Goal: Task Accomplishment & Management: Use online tool/utility

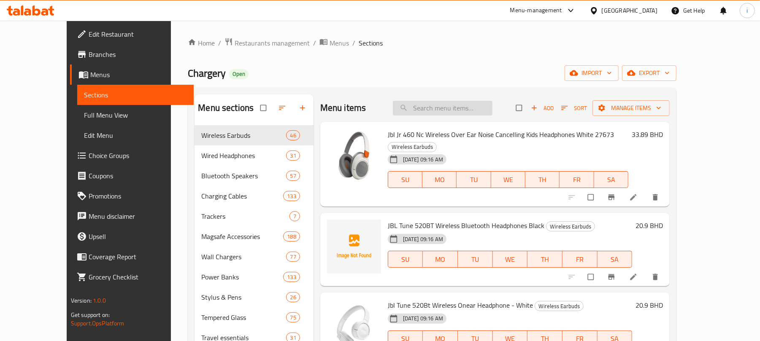
click at [469, 115] on input "search" at bounding box center [443, 108] width 100 height 15
paste input "Apple Lightning Digital AV Adapter"
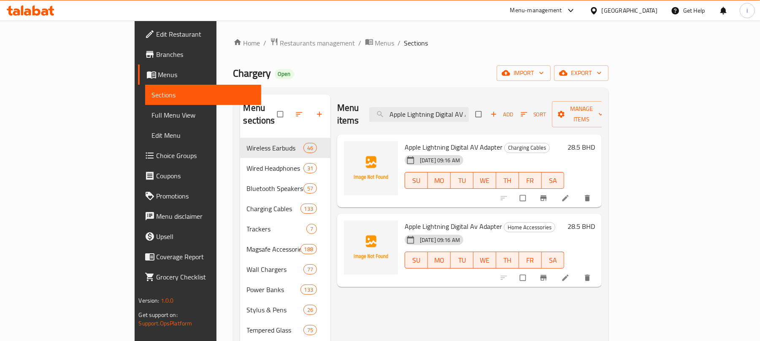
click at [528, 44] on ol "Home / Restaurants management / Menus / Sections" at bounding box center [420, 43] width 375 height 11
click at [496, 65] on div "Chargery Open import export" at bounding box center [420, 73] width 375 height 16
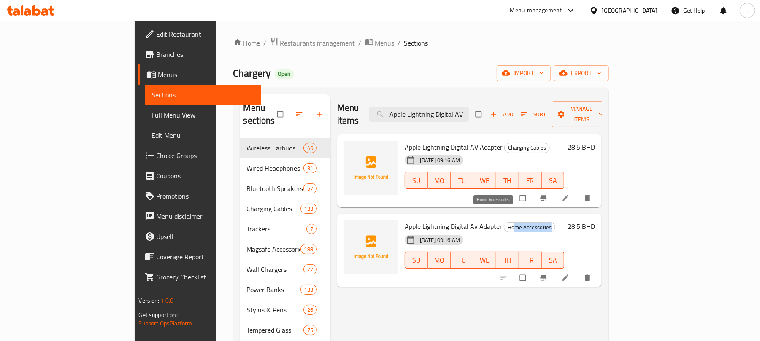
drag, startPoint x: 516, startPoint y: 216, endPoint x: 477, endPoint y: 216, distance: 38.8
click at [504, 223] on span "Home Accessories" at bounding box center [529, 228] width 51 height 10
click at [469, 107] on input "Apple Lightning Digital AV Adapter" at bounding box center [419, 114] width 100 height 15
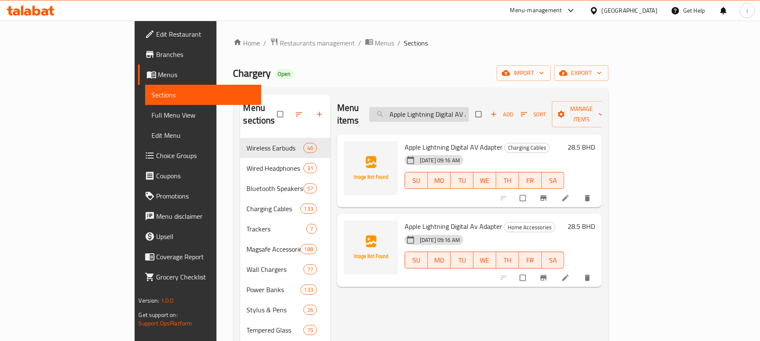
click at [469, 107] on input "Apple Lightning Digital AV Adapter" at bounding box center [419, 114] width 100 height 15
paste input "Skinarma Saido Clear Magsafe Case For Iphone 16"
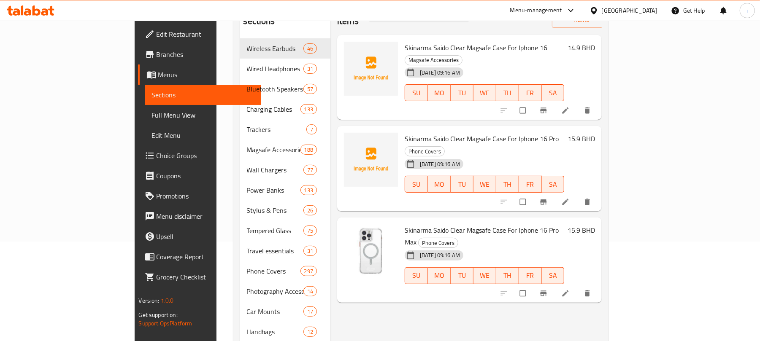
scroll to position [112, 0]
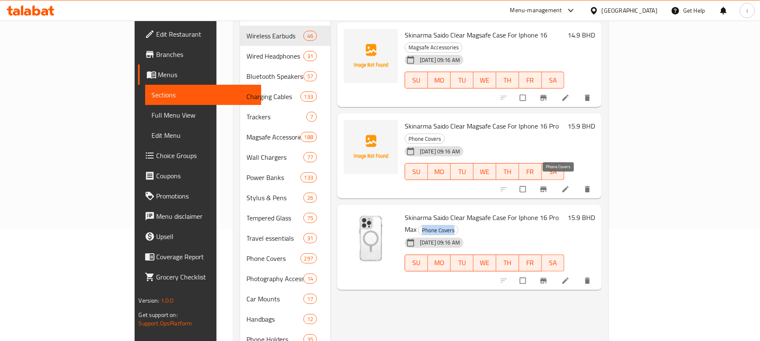
drag, startPoint x: 544, startPoint y: 183, endPoint x: 574, endPoint y: 184, distance: 30.8
click at [458, 226] on span "Phone Covers" at bounding box center [437, 231] width 39 height 10
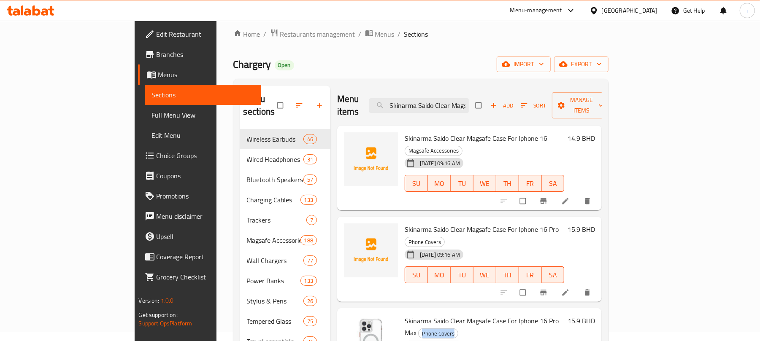
scroll to position [0, 0]
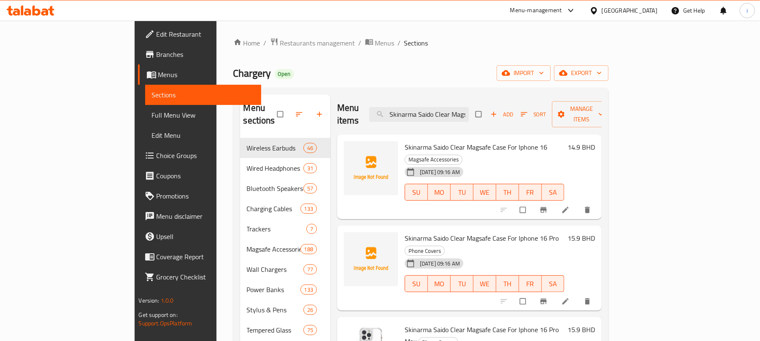
drag, startPoint x: 534, startPoint y: 207, endPoint x: 558, endPoint y: 208, distance: 24.5
click at [558, 229] on div "Skinarma Saido Clear Magsafe Case For Iphone 16 Pro Phone Covers [DATE] 09:16 A…" at bounding box center [484, 268] width 166 height 78
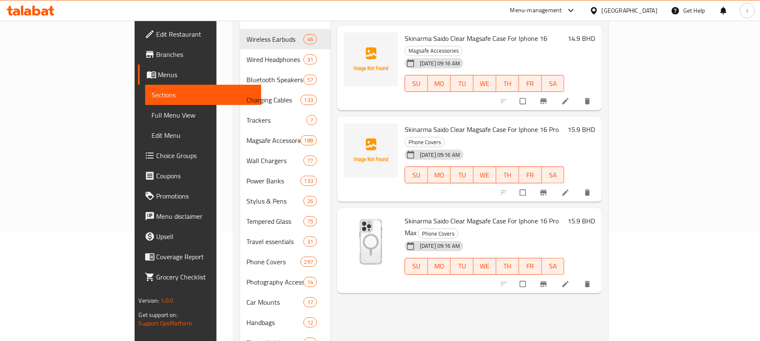
scroll to position [112, 0]
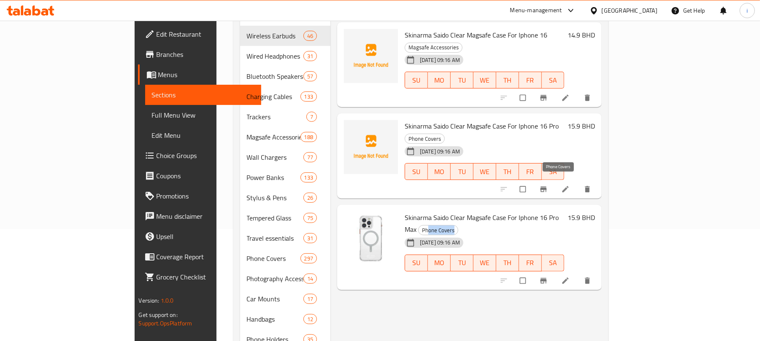
drag, startPoint x: 548, startPoint y: 184, endPoint x: 579, endPoint y: 184, distance: 31.2
click at [564, 212] on h6 "Skinarma Saido Clear Magsafe Case For Iphone 16 Pro Max Phone Covers" at bounding box center [483, 224] width 159 height 24
drag, startPoint x: 533, startPoint y: 103, endPoint x: 562, endPoint y: 105, distance: 29.2
click at [444, 134] on span "Phone Covers" at bounding box center [424, 139] width 39 height 10
click at [567, 143] on div "[DATE] 09:16 AM SU MO TU WE TH FR SA" at bounding box center [484, 166] width 166 height 46
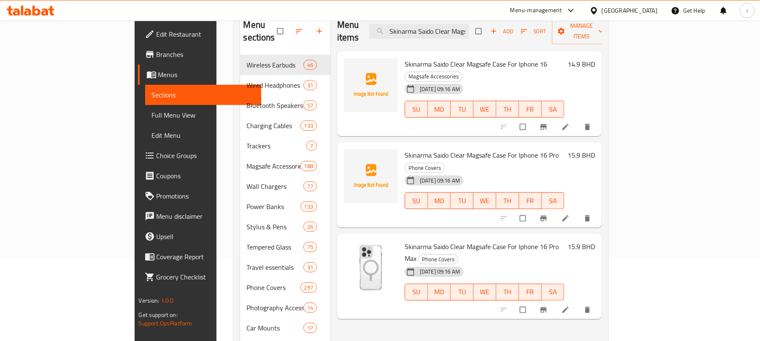
scroll to position [56, 0]
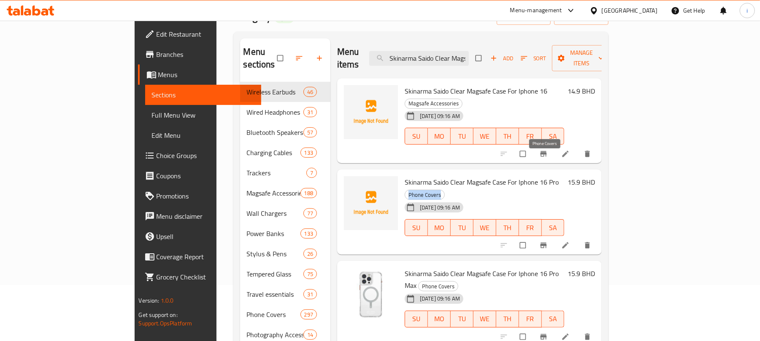
drag, startPoint x: 527, startPoint y: 161, endPoint x: 562, endPoint y: 162, distance: 35.5
click at [444, 190] on span "Phone Covers" at bounding box center [424, 195] width 39 height 10
copy span "Phone Covers"
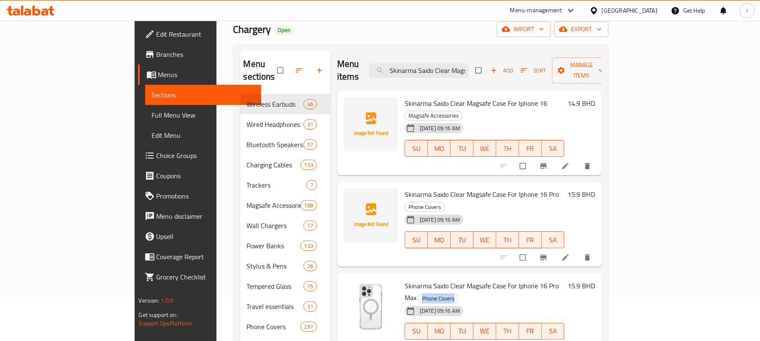
scroll to position [0, 0]
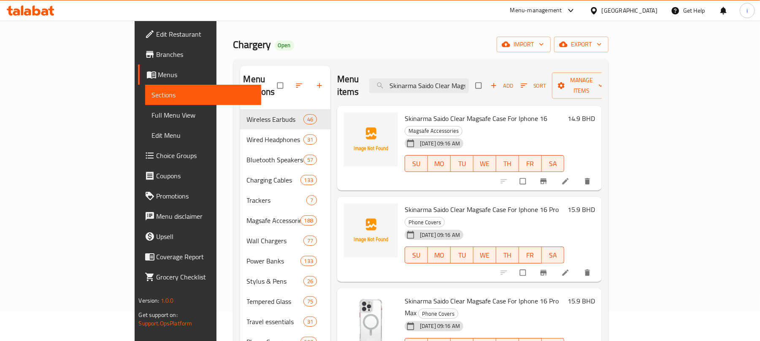
scroll to position [30, 0]
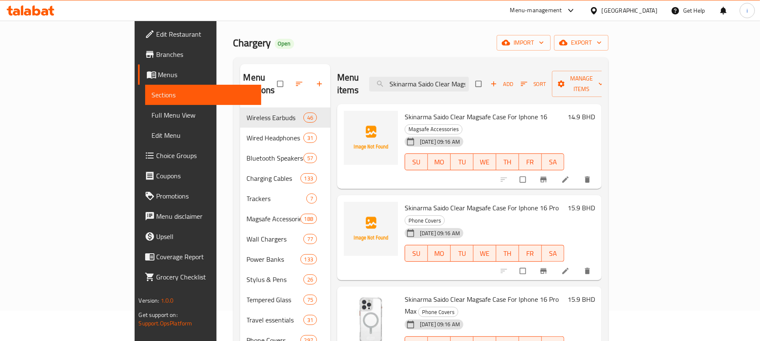
click at [442, 44] on div "Chargery Open import export" at bounding box center [420, 43] width 375 height 16
drag, startPoint x: 510, startPoint y: 105, endPoint x: 369, endPoint y: 103, distance: 140.5
click at [401, 108] on div "Skinarma Saido Clear Magsafe Case For Iphone 16 Magsafe Accessories [DATE] 09:1…" at bounding box center [484, 147] width 166 height 78
drag, startPoint x: 515, startPoint y: 183, endPoint x: 527, endPoint y: 184, distance: 11.4
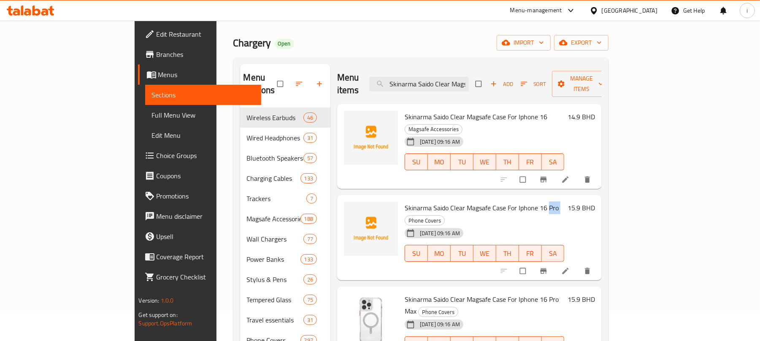
click at [527, 202] on h6 "Skinarma Saido Clear Magsafe Case For Iphone 16 Pro Phone Covers" at bounding box center [483, 214] width 159 height 24
drag, startPoint x: 515, startPoint y: 267, endPoint x: 537, endPoint y: 267, distance: 21.9
click at [537, 293] on span "Skinarma Saido Clear Magsafe Case For Iphone 16 Pro Max" at bounding box center [481, 305] width 154 height 24
drag, startPoint x: 512, startPoint y: 105, endPoint x: 367, endPoint y: 101, distance: 144.7
click at [401, 108] on div "Skinarma Saido Clear Magsafe Case For Iphone 16 Magsafe Accessories [DATE] 09:1…" at bounding box center [484, 147] width 166 height 78
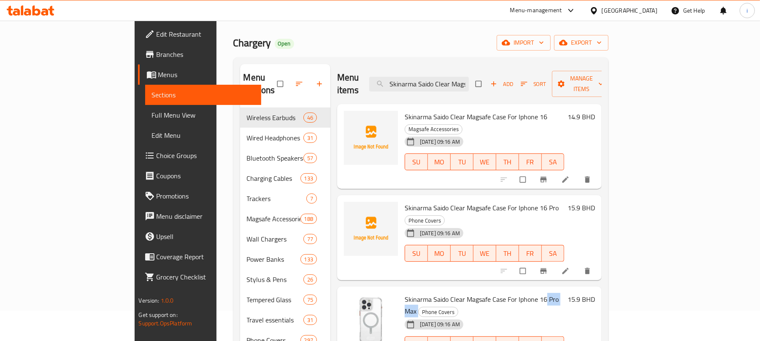
drag, startPoint x: 513, startPoint y: 261, endPoint x: 539, endPoint y: 266, distance: 26.1
click at [539, 294] on h6 "Skinarma Saido Clear Magsafe Case For Iphone 16 Pro Max Phone Covers" at bounding box center [483, 306] width 159 height 24
click at [405, 316] on div "[DATE] 09:16 AM" at bounding box center [422, 324] width 42 height 17
drag, startPoint x: 537, startPoint y: 265, endPoint x: 370, endPoint y: 257, distance: 167.7
click at [404, 294] on h6 "Skinarma Saido Clear Magsafe Case For Iphone 16 Pro Max Phone Covers" at bounding box center [483, 306] width 159 height 24
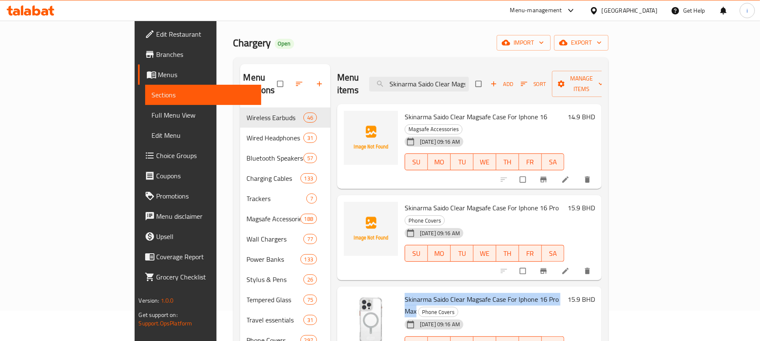
copy span "Skinarma Saido Clear Magsafe Case For Iphone 16 Pro Max"
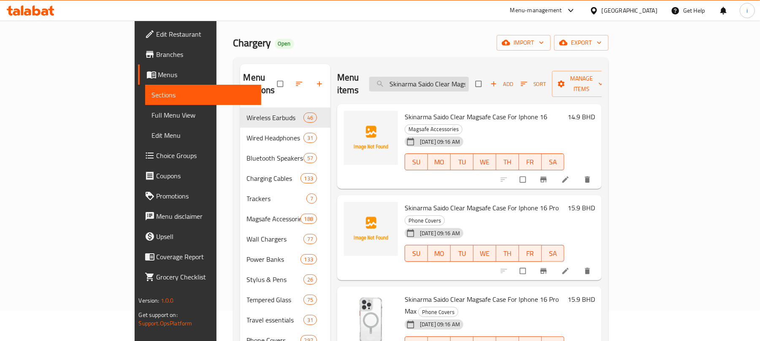
click at [469, 78] on input "Skinarma Saido Clear Magsafe Case For Iphone 16" at bounding box center [419, 84] width 100 height 15
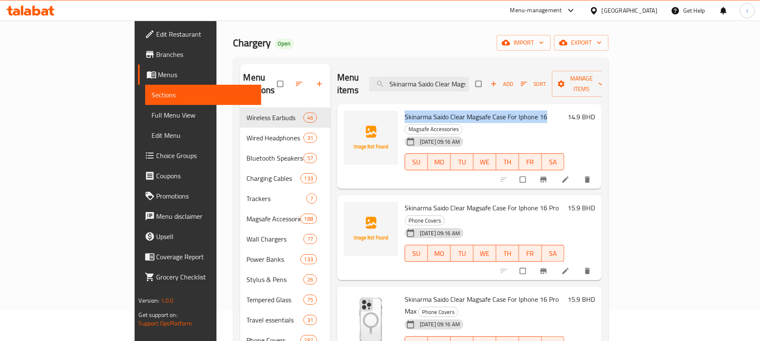
drag, startPoint x: 511, startPoint y: 104, endPoint x: 368, endPoint y: 104, distance: 143.4
click at [401, 108] on div "Skinarma Saido Clear Magsafe Case For Iphone 16 Magsafe Accessories [DATE] 09:1…" at bounding box center [484, 147] width 166 height 78
click at [501, 111] on span "Skinarma Saido Clear Magsafe Case For Iphone 16" at bounding box center [475, 117] width 143 height 13
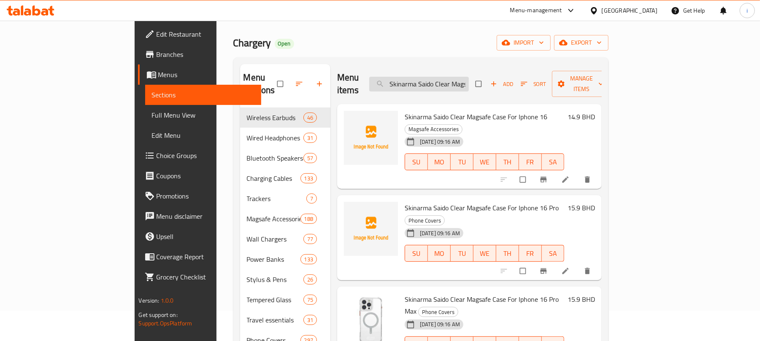
click at [469, 78] on input "Skinarma Saido Clear Magsafe Case For Iphone 16" at bounding box center [419, 84] width 100 height 15
click at [466, 80] on input "Skinarma Saido Clear Magsafe Case For Iphone 16" at bounding box center [419, 84] width 100 height 15
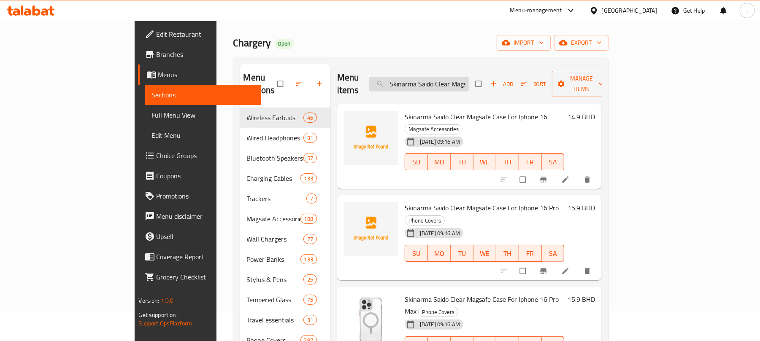
click at [466, 80] on input "Skinarma Saido Clear Magsafe Case For Iphone 16" at bounding box center [419, 84] width 100 height 15
paste input "Baseus Type-C Adapter 3.5 mm"
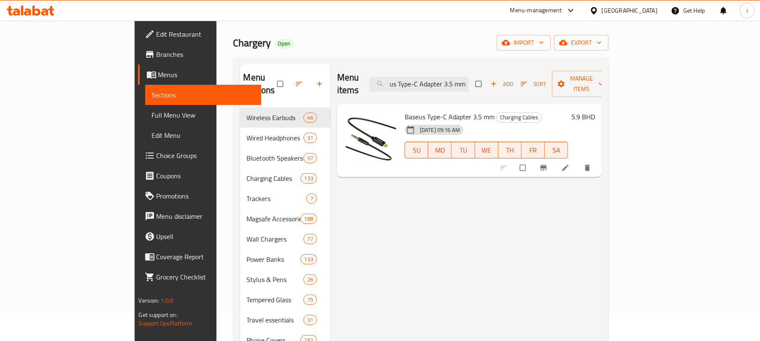
scroll to position [0, 0]
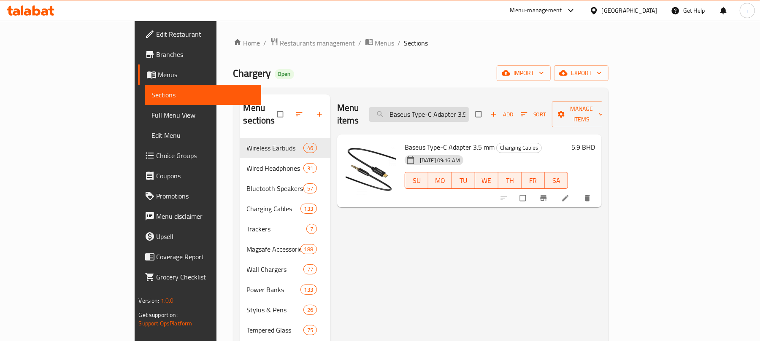
click at [469, 109] on input "Baseus Type-C Adapter 3.5 mm" at bounding box center [419, 114] width 100 height 15
paste input "Powerology 20W Single C Port Pd Charger Uk With Type C To Lightining Mfi 27W Ca…"
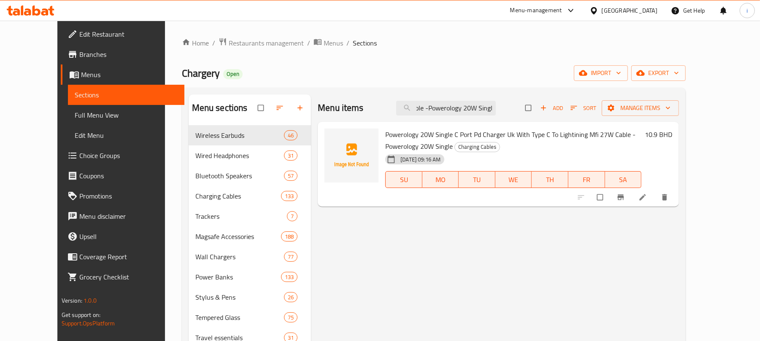
drag, startPoint x: 436, startPoint y: 137, endPoint x: 613, endPoint y: 141, distance: 176.7
click at [608, 141] on span "Powerology 20W Single C Port Pd Charger Uk With Type C To Lightining Mfi 27W Ca…" at bounding box center [510, 140] width 250 height 24
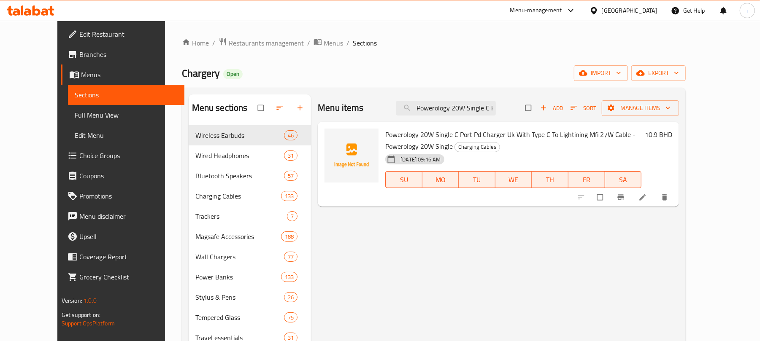
click at [467, 110] on input "Powerology 20W Single C Port Pd Charger Uk With Type C To Lightining Mfi 27W Ca…" at bounding box center [446, 108] width 100 height 15
paste input "Skinarma Saido Clear Magsafe Case For Iphone 16"
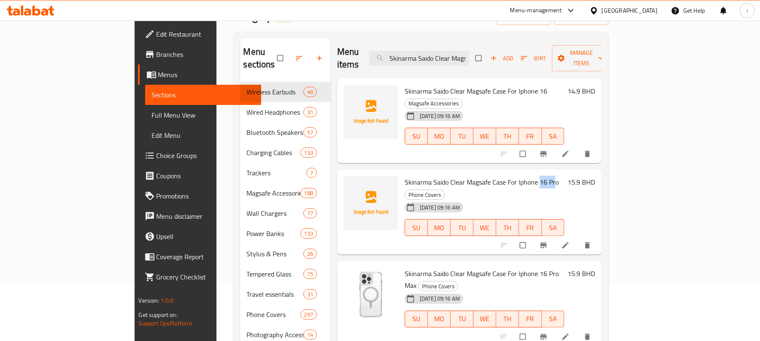
drag, startPoint x: 521, startPoint y: 161, endPoint x: 507, endPoint y: 159, distance: 14.9
click at [507, 176] on span "Skinarma Saido Clear Magsafe Case For Iphone 16 Pro" at bounding box center [481, 182] width 154 height 13
drag, startPoint x: 508, startPoint y: 78, endPoint x: 499, endPoint y: 79, distance: 8.9
click at [499, 85] on span "Skinarma Saido Clear Magsafe Case For Iphone 16" at bounding box center [475, 91] width 143 height 13
drag, startPoint x: 472, startPoint y: 80, endPoint x: 422, endPoint y: 83, distance: 49.9
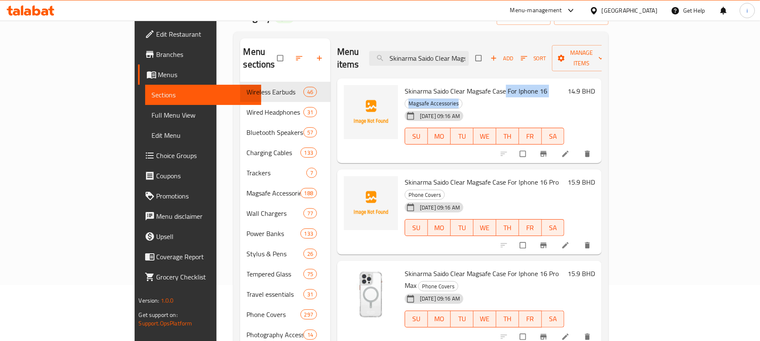
click at [422, 83] on div "Skinarma Saido Clear Magsafe Case For Iphone 16 Magsafe Accessories [DATE] 09:1…" at bounding box center [484, 121] width 166 height 78
click at [420, 85] on span "Skinarma Saido Clear Magsafe Case For Iphone 16" at bounding box center [475, 91] width 143 height 13
drag, startPoint x: 537, startPoint y: 239, endPoint x: 505, endPoint y: 236, distance: 32.2
click at [505, 268] on h6 "Skinarma Saido Clear Magsafe Case For Iphone 16 Pro Max Phone Covers" at bounding box center [483, 280] width 159 height 24
drag, startPoint x: 505, startPoint y: 79, endPoint x: 515, endPoint y: 80, distance: 9.7
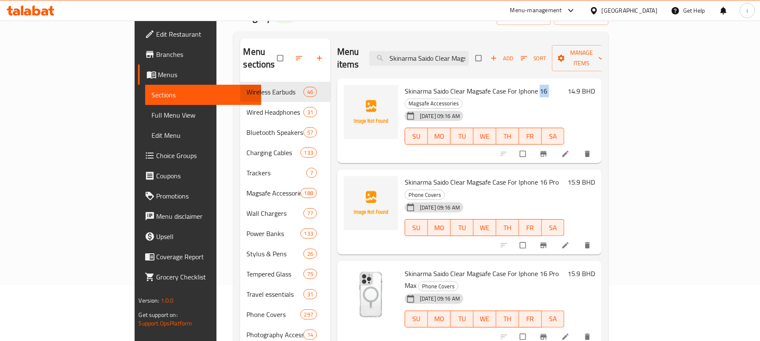
click at [515, 85] on h6 "Skinarma Saido Clear Magsafe Case For Iphone 16 Magsafe Accessories" at bounding box center [483, 97] width 159 height 24
drag, startPoint x: 523, startPoint y: 157, endPoint x: 370, endPoint y: 154, distance: 153.1
click at [401, 173] on div "Skinarma Saido Clear Magsafe Case For Iphone 16 Pro Phone Covers [DATE] 09:16 A…" at bounding box center [484, 212] width 166 height 78
copy span "Skinarma Saido Clear Magsafe Case For Iphone 16 Pro"
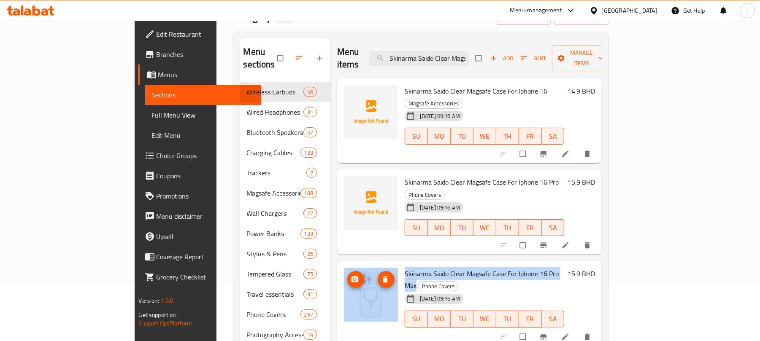
drag, startPoint x: 537, startPoint y: 238, endPoint x: 359, endPoint y: 238, distance: 178.0
click at [359, 264] on div "Skinarma Saido Clear Magsafe Case For Iphone 16 Pro Max Phone Covers [DATE] 09:…" at bounding box center [469, 303] width 258 height 78
copy div "Skinarma Saido Clear Magsafe Case For Iphone 16 Pro Max"
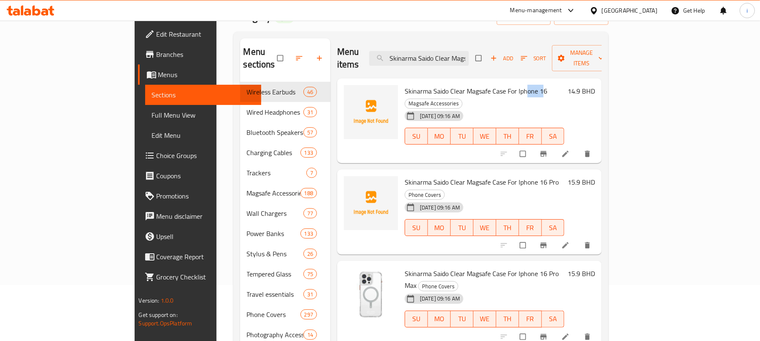
drag, startPoint x: 510, startPoint y: 79, endPoint x: 492, endPoint y: 78, distance: 18.2
click at [492, 85] on span "Skinarma Saido Clear Magsafe Case For Iphone 16" at bounding box center [475, 91] width 143 height 13
click at [512, 85] on h6 "Skinarma Saido Clear Magsafe Case For Iphone 16 Magsafe Accessories" at bounding box center [483, 97] width 159 height 24
drag, startPoint x: 513, startPoint y: 78, endPoint x: 381, endPoint y: 77, distance: 131.6
click at [404, 85] on h6 "Skinarma Saido Clear Magsafe Case For Iphone 16 Magsafe Accessories" at bounding box center [483, 97] width 159 height 24
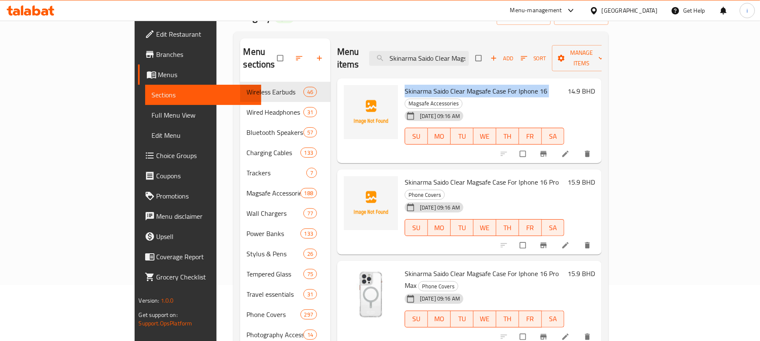
copy h6 "Skinarma Saido Clear Magsafe Case For Iphone 16"
click at [460, 53] on input "Skinarma Saido Clear Magsafe Case For Iphone 16" at bounding box center [419, 58] width 100 height 15
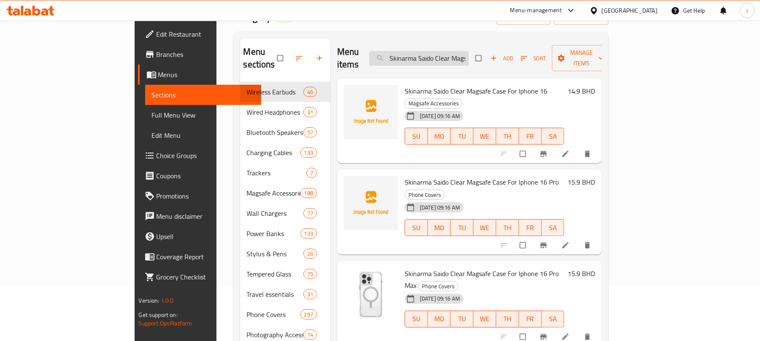
click at [460, 53] on input "Skinarma Saido Clear Magsafe Case For Iphone 16" at bounding box center [419, 58] width 100 height 15
paste input "Baseus Type-C Adapter 3.5 mm"
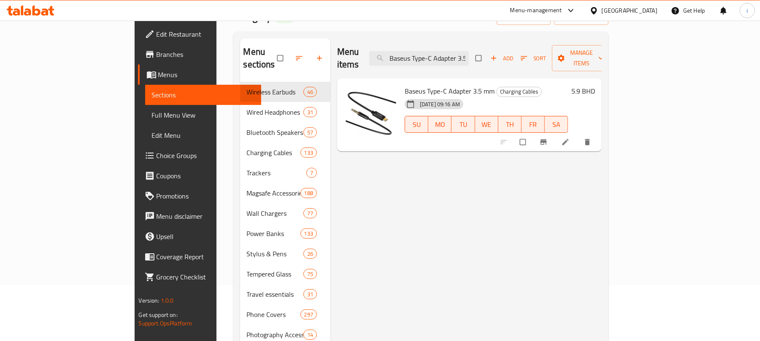
click at [469, 51] on input "Baseus Type-C Adapter 3.5 mm" at bounding box center [419, 58] width 100 height 15
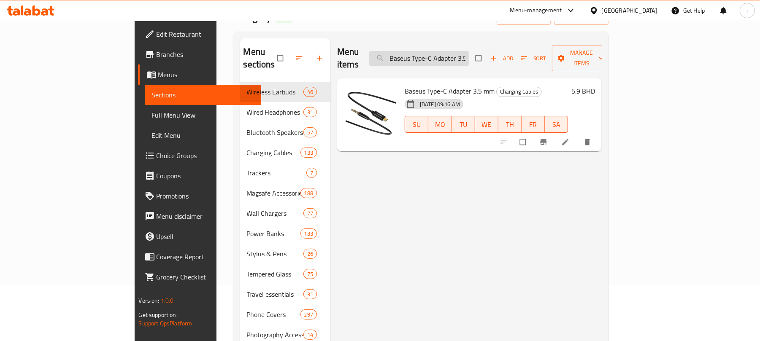
click at [469, 51] on input "Baseus Type-C Adapter 3.5 mm" at bounding box center [419, 58] width 100 height 15
paste input "Skinarma Arch XE Magnetic 2 in 1 Grip & Stand - Gray"
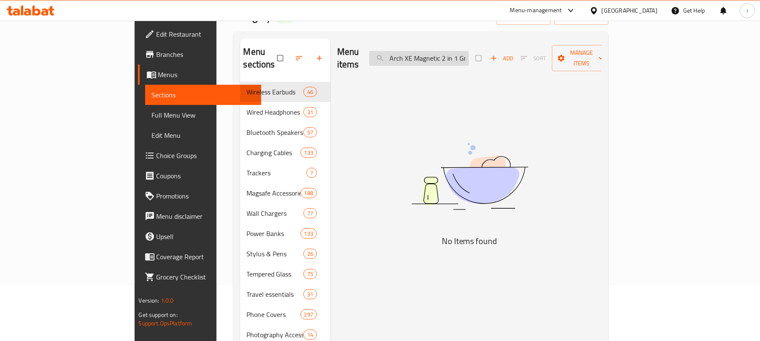
click at [456, 56] on input "Arch XE Magnetic 2 in 1 Grip & Stand" at bounding box center [419, 58] width 100 height 15
paste input "Skinarma Arch XE Magnetic 2 in 1 Grip & Stand - Re"
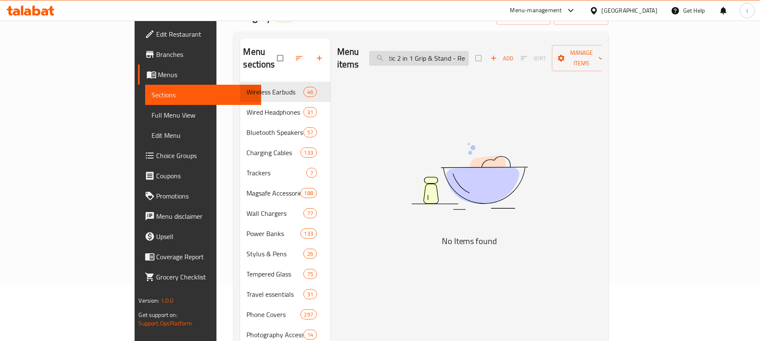
type input "Skinarma Arch XE Magnetic 2 in 1 Grip & Stand - Red"
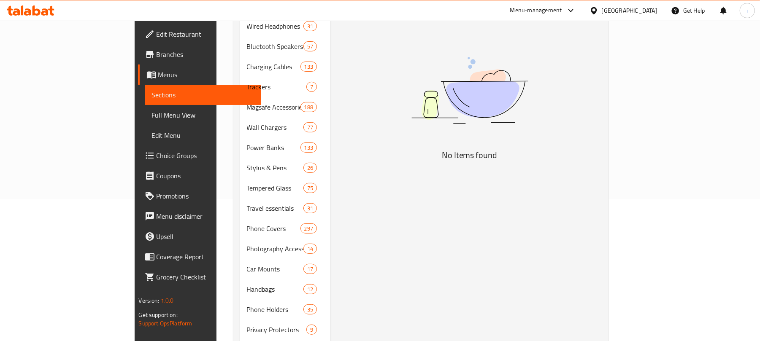
scroll to position [0, 0]
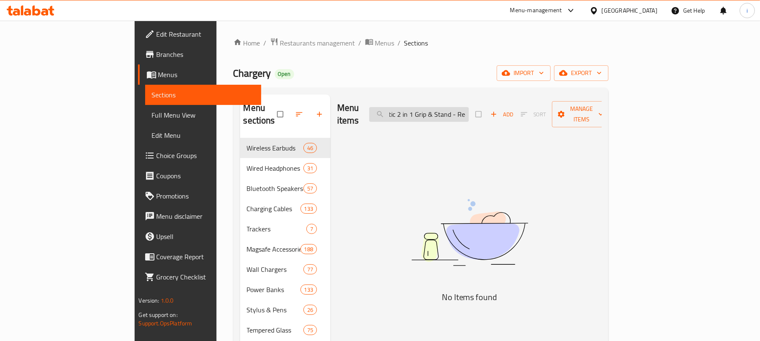
click at [469, 110] on input "Skinarma Arch XE Magnetic 2 in 1 Grip & Stand - Red" at bounding box center [419, 114] width 100 height 15
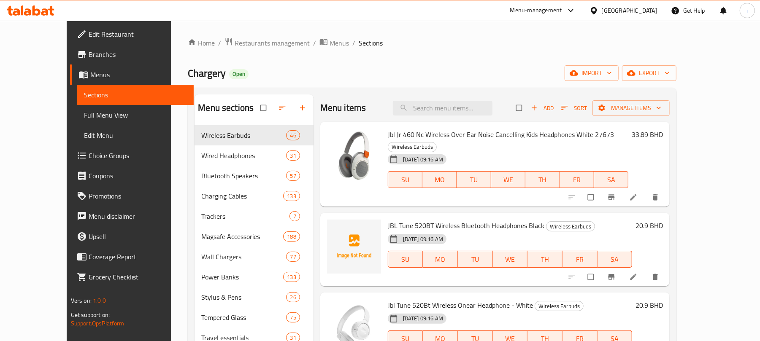
paste input "Skinarma Arch XE Magnetic 2 in 1 Grip & Stand - Red"
type input "Skinarma Arch XE Magnetic 2 in 1 Grip & Stand - Red"
click at [392, 67] on div "Chargery Open import export" at bounding box center [432, 73] width 488 height 16
click at [515, 114] on div "Menu items Add Sort Manage items" at bounding box center [494, 107] width 349 height 27
click at [375, 68] on div "Chargery Open import export" at bounding box center [432, 73] width 488 height 16
